Goal: Task Accomplishment & Management: Use online tool/utility

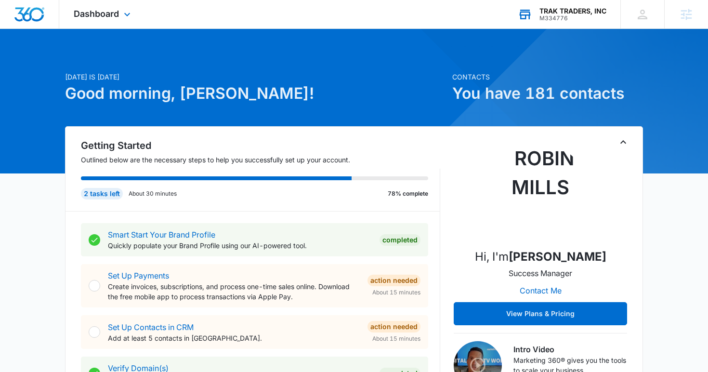
click at [571, 18] on div "M334776" at bounding box center [572, 18] width 67 height 7
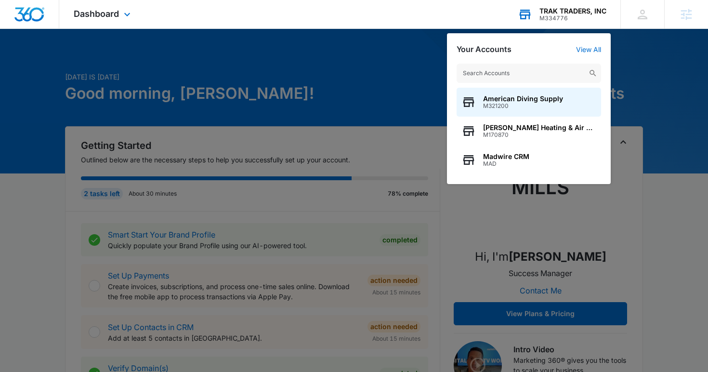
click at [527, 80] on input "text" at bounding box center [529, 73] width 144 height 19
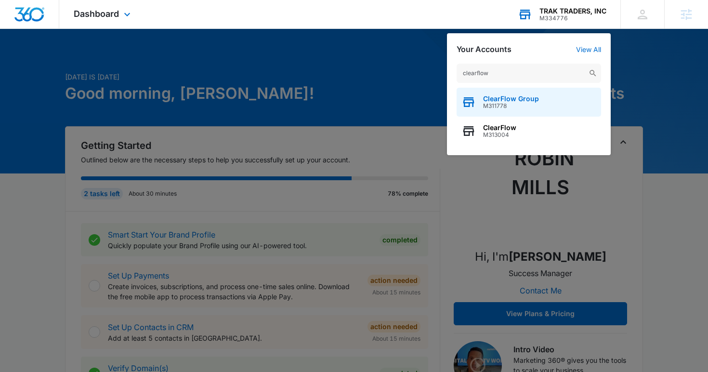
type input "clearflow"
click at [509, 108] on span "M311778" at bounding box center [511, 106] width 56 height 7
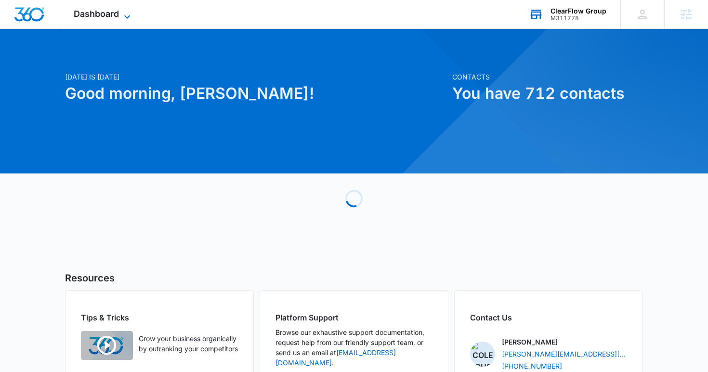
click at [97, 17] on span "Dashboard" at bounding box center [96, 14] width 45 height 10
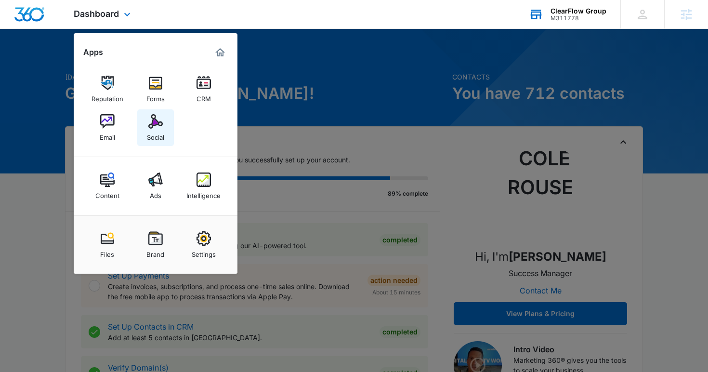
click at [157, 126] on img at bounding box center [155, 121] width 14 height 14
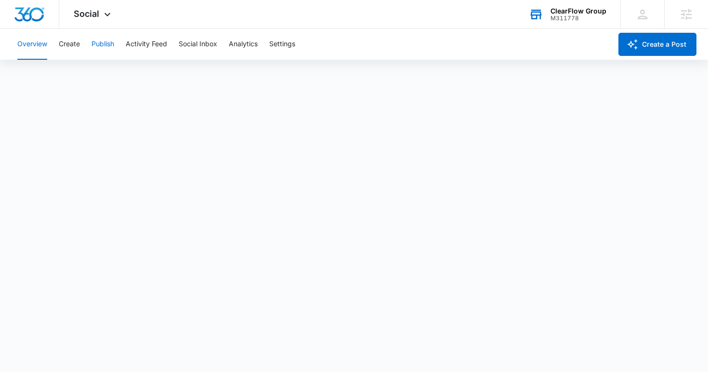
click at [106, 47] on button "Publish" at bounding box center [103, 44] width 23 height 31
click at [99, 49] on button "Publish" at bounding box center [103, 44] width 23 height 31
click at [34, 75] on button "Calendar" at bounding box center [31, 73] width 28 height 27
click at [291, 44] on button "Settings" at bounding box center [282, 44] width 26 height 31
click at [66, 43] on button "Create" at bounding box center [69, 44] width 21 height 31
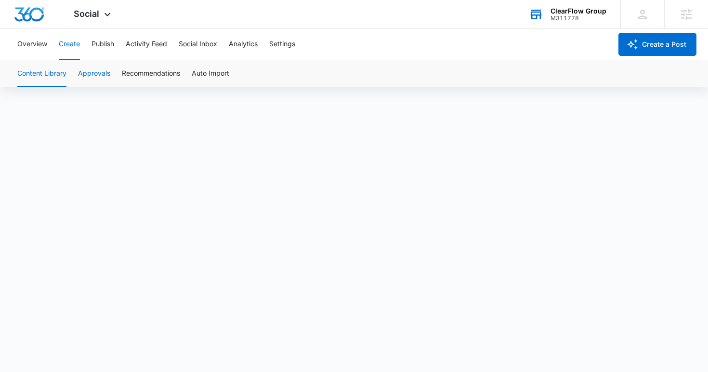
click at [104, 76] on button "Approvals" at bounding box center [94, 73] width 32 height 27
click at [99, 48] on button "Publish" at bounding box center [103, 44] width 23 height 31
